Goal: Book appointment/travel/reservation

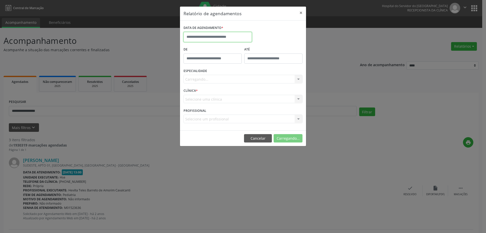
click at [227, 36] on input "text" at bounding box center [218, 37] width 68 height 10
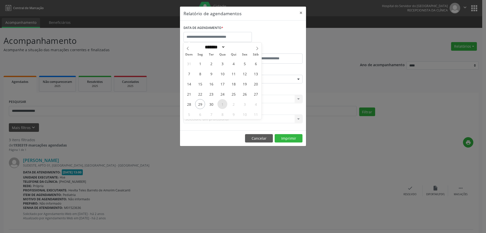
click at [224, 104] on span "1" at bounding box center [223, 104] width 10 height 10
type input "**********"
click at [224, 104] on span "1" at bounding box center [223, 104] width 10 height 10
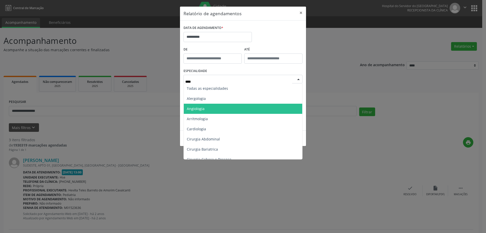
type input "*****"
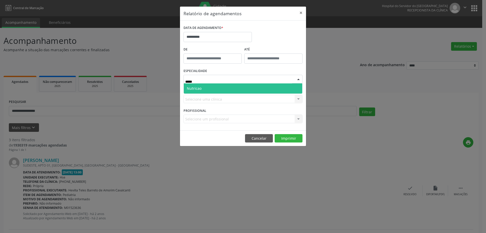
click at [212, 90] on span "Nutricao" at bounding box center [243, 88] width 119 height 10
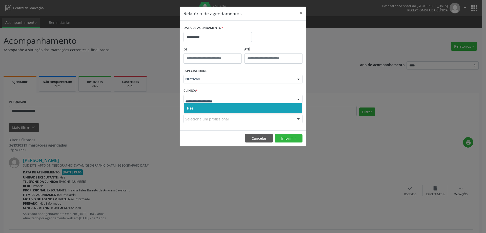
click at [228, 96] on div at bounding box center [243, 99] width 119 height 9
click at [224, 107] on span "Hse" at bounding box center [243, 108] width 119 height 10
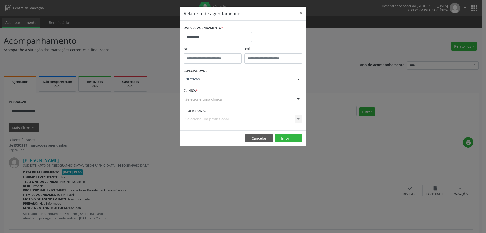
click at [227, 102] on div "Selecione uma clínica" at bounding box center [243, 99] width 119 height 9
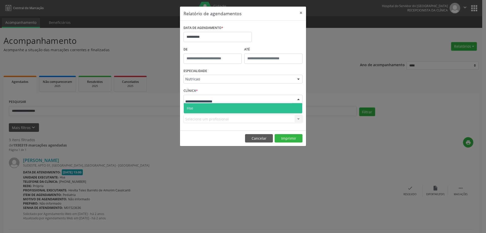
click at [226, 106] on span "Hse" at bounding box center [243, 108] width 119 height 10
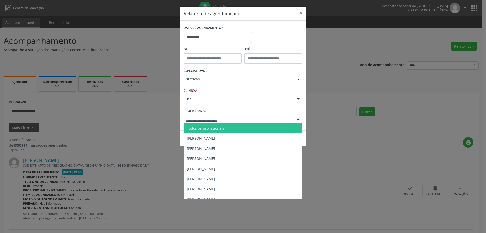
click at [221, 120] on input "text" at bounding box center [238, 121] width 107 height 10
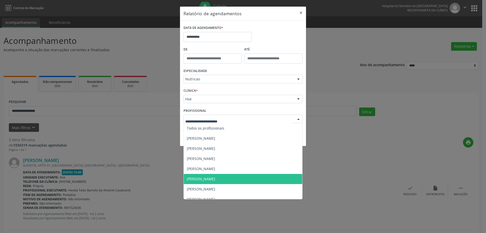
click at [215, 178] on span "[PERSON_NAME]" at bounding box center [201, 178] width 28 height 5
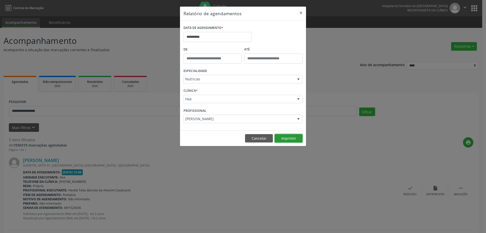
click at [293, 139] on button "Imprimir" at bounding box center [289, 138] width 28 height 9
